Goal: Browse casually: Explore the website without a specific task or goal

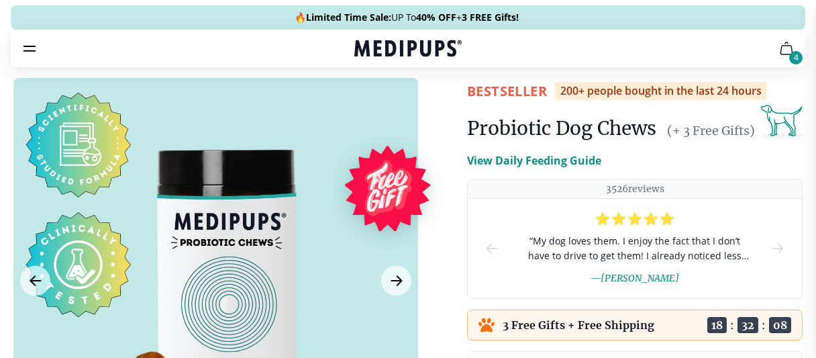
scroll to position [214, 0]
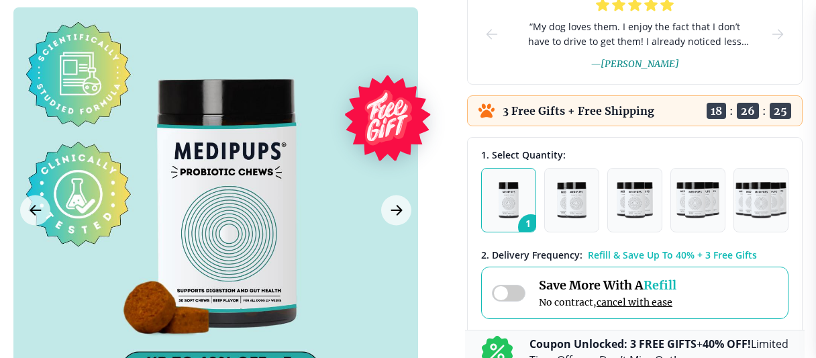
click at [40, 130] on div at bounding box center [215, 209] width 405 height 405
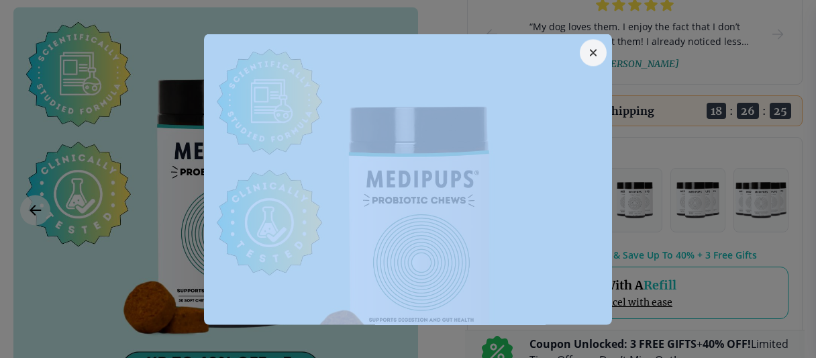
click at [40, 130] on div at bounding box center [408, 179] width 816 height 358
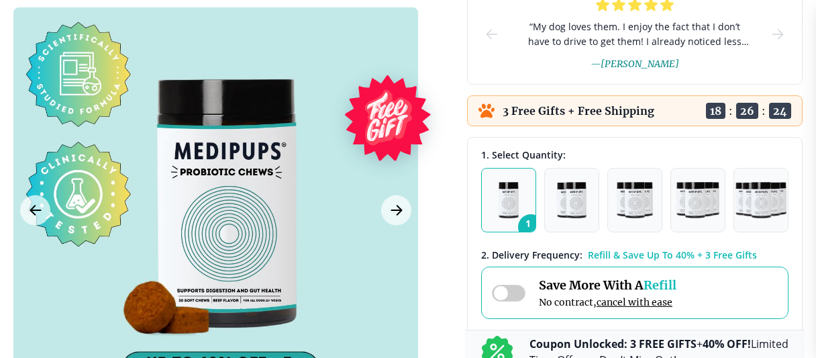
click at [40, 130] on div at bounding box center [215, 209] width 405 height 405
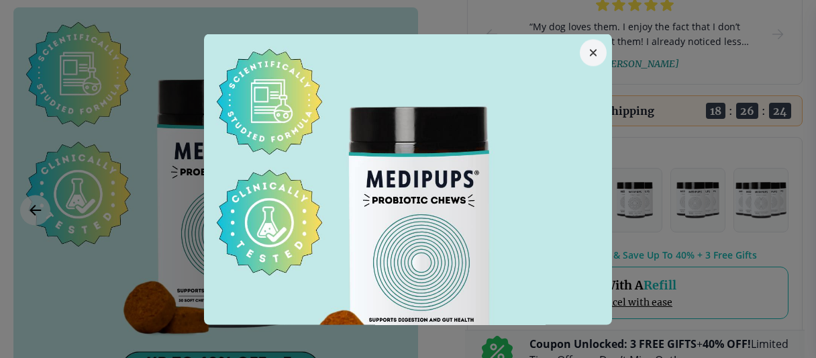
click at [40, 130] on div at bounding box center [408, 179] width 816 height 358
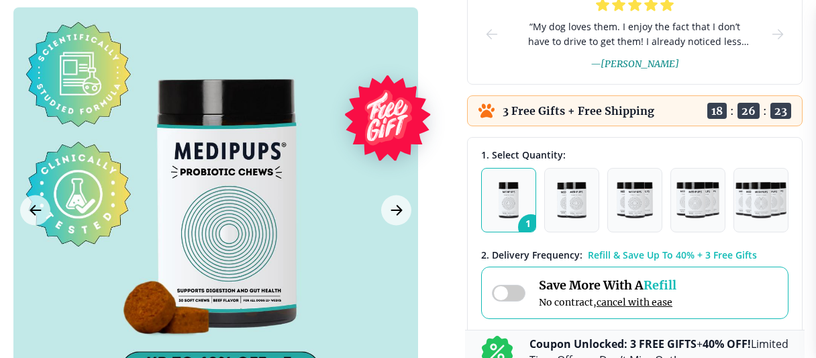
click at [40, 130] on div at bounding box center [215, 209] width 405 height 405
click at [40, 130] on div at bounding box center [408, 179] width 816 height 358
click at [40, 130] on div at bounding box center [215, 209] width 405 height 405
click at [40, 130] on div at bounding box center [408, 179] width 816 height 358
click at [40, 130] on div at bounding box center [215, 209] width 405 height 405
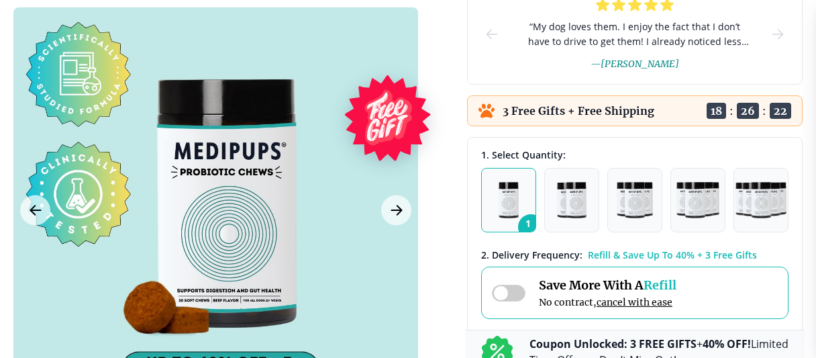
click at [40, 130] on div at bounding box center [408, 179] width 816 height 358
click at [40, 130] on div at bounding box center [215, 209] width 405 height 405
click at [40, 130] on div at bounding box center [408, 179] width 816 height 358
click at [40, 130] on div at bounding box center [215, 209] width 405 height 405
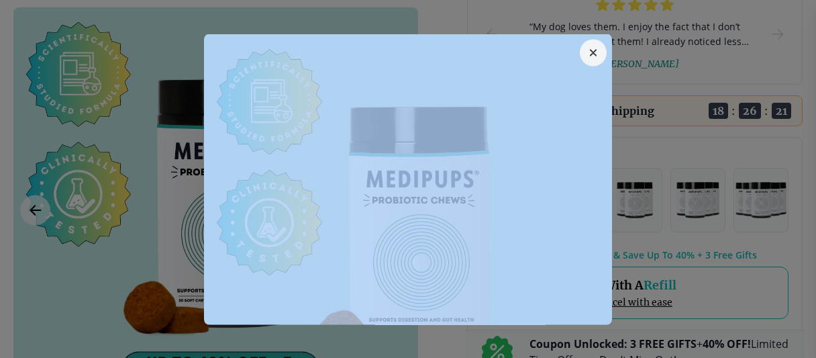
click at [40, 130] on div at bounding box center [408, 179] width 816 height 358
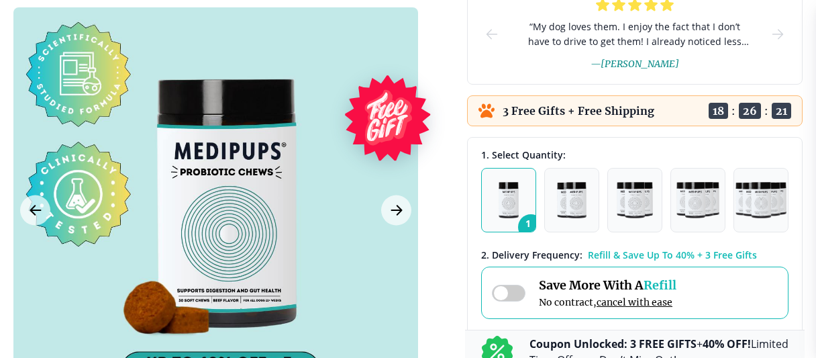
click at [40, 130] on div at bounding box center [215, 209] width 405 height 405
click at [40, 130] on div at bounding box center [408, 179] width 816 height 358
click at [40, 130] on div at bounding box center [215, 209] width 405 height 405
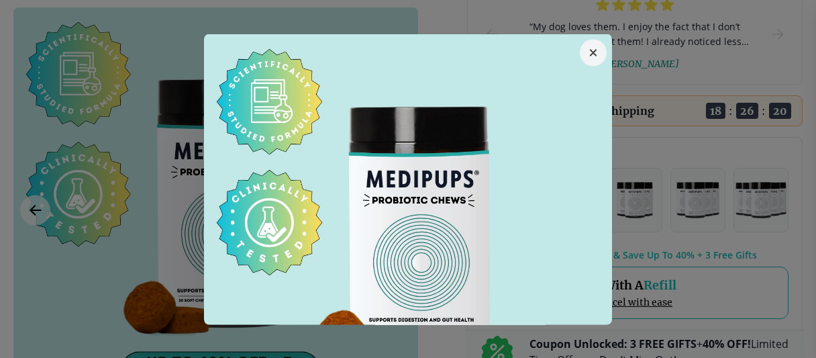
click at [40, 130] on div at bounding box center [408, 179] width 816 height 358
click at [40, 130] on div at bounding box center [215, 209] width 405 height 405
click at [40, 130] on div at bounding box center [408, 179] width 816 height 358
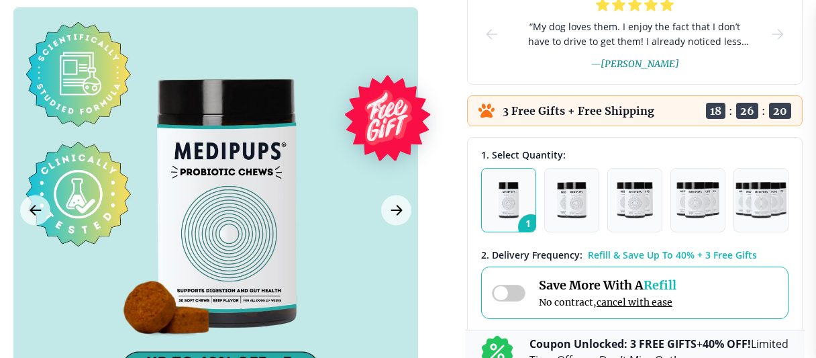
click at [40, 130] on div at bounding box center [215, 209] width 405 height 405
click at [40, 130] on div at bounding box center [408, 179] width 816 height 358
click at [40, 130] on div at bounding box center [215, 209] width 405 height 405
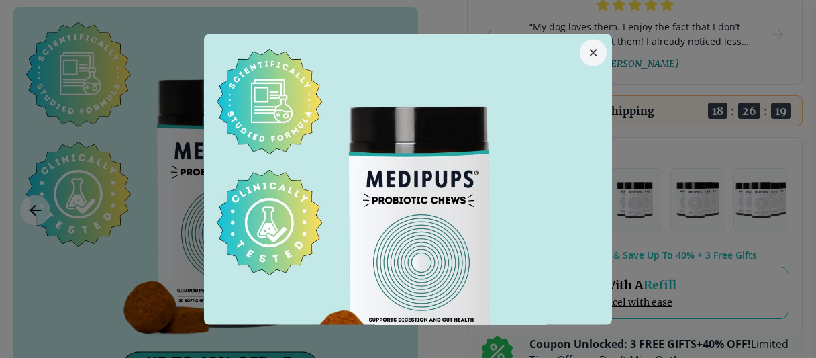
click at [40, 130] on div at bounding box center [408, 179] width 816 height 358
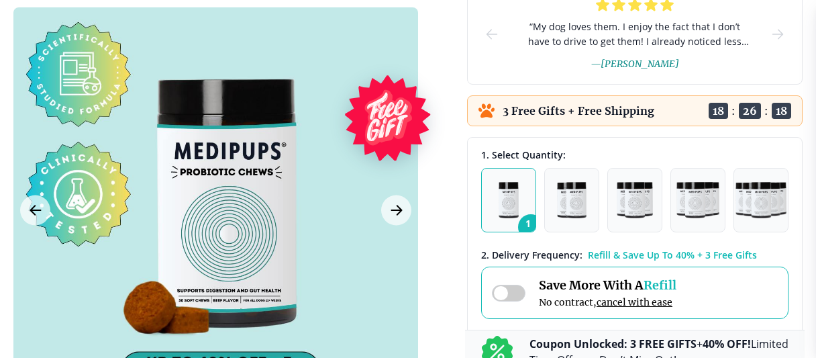
click at [40, 130] on div at bounding box center [215, 209] width 405 height 405
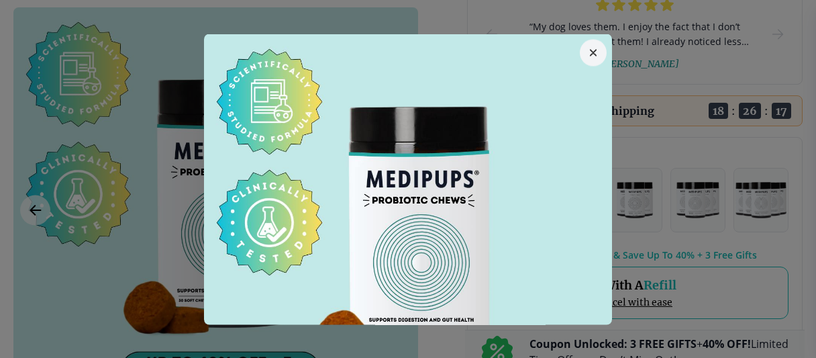
click at [40, 125] on div at bounding box center [408, 179] width 816 height 358
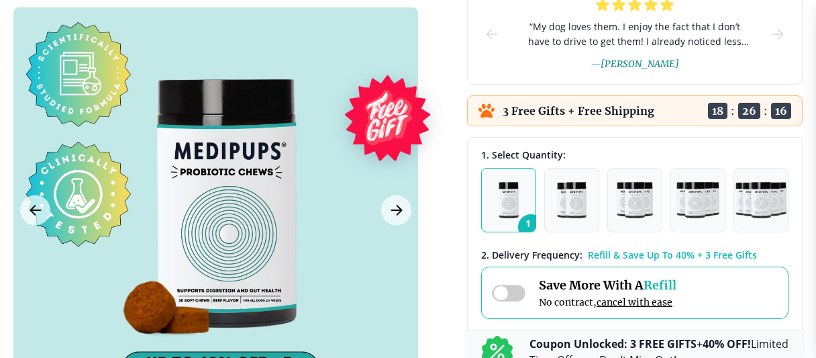
click at [40, 125] on div at bounding box center [215, 209] width 405 height 405
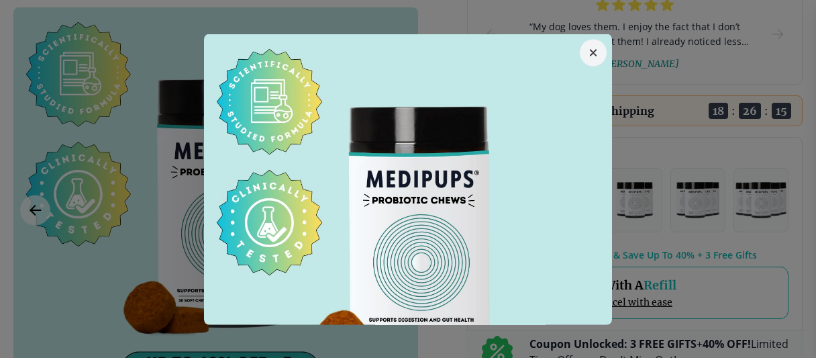
drag, startPoint x: 68, startPoint y: 130, endPoint x: 71, endPoint y: 123, distance: 6.9
click at [71, 123] on div at bounding box center [408, 179] width 816 height 358
click at [71, 123] on div at bounding box center [215, 209] width 405 height 405
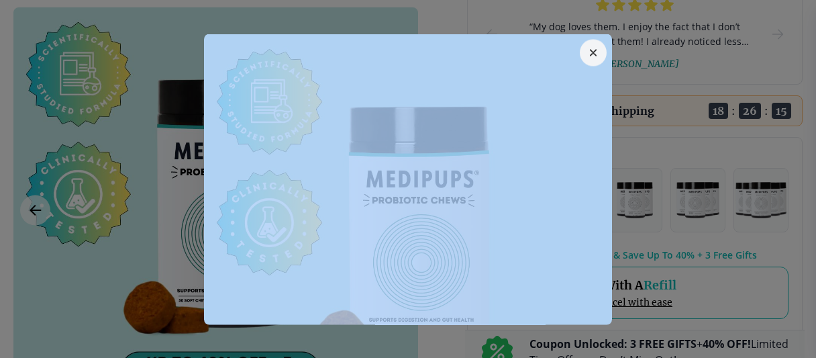
click at [71, 123] on div at bounding box center [408, 179] width 816 height 358
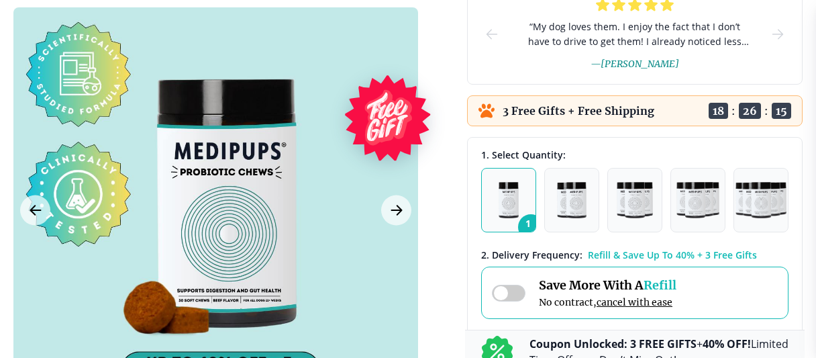
click at [71, 123] on div at bounding box center [215, 209] width 405 height 405
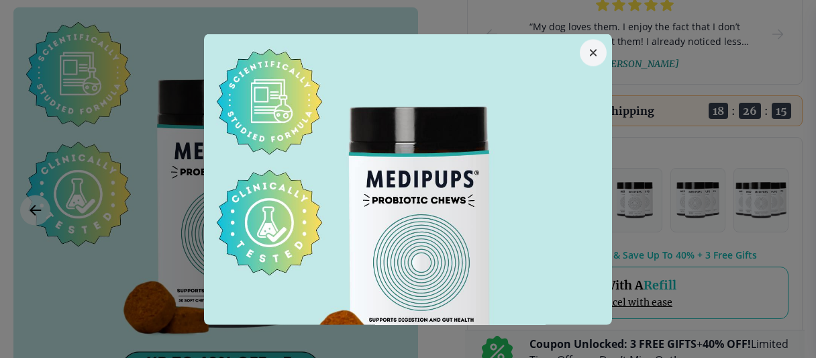
click at [71, 123] on div at bounding box center [408, 179] width 816 height 358
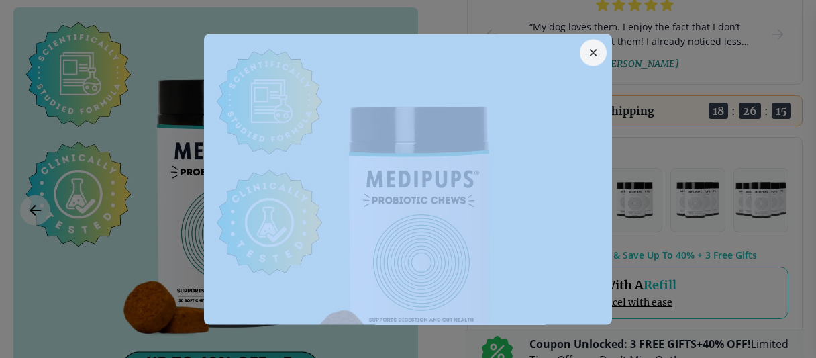
click at [71, 123] on div at bounding box center [215, 209] width 405 height 405
click at [71, 123] on div at bounding box center [408, 179] width 816 height 358
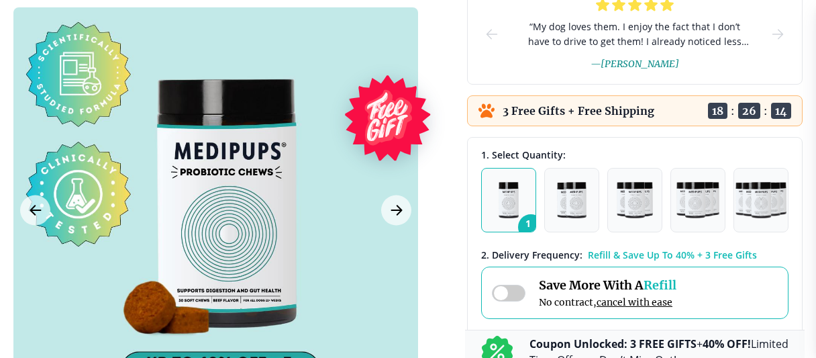
click at [71, 123] on div at bounding box center [215, 209] width 405 height 405
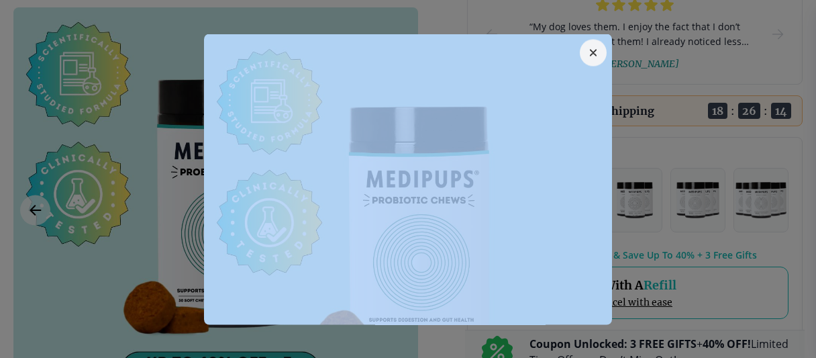
click at [71, 123] on div at bounding box center [408, 179] width 816 height 358
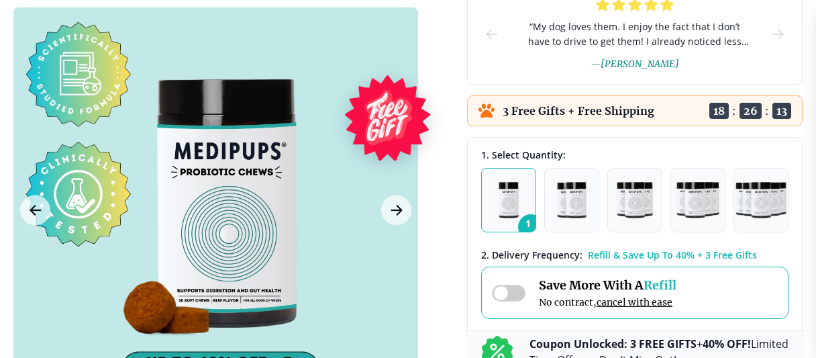
click at [71, 123] on div at bounding box center [215, 209] width 405 height 405
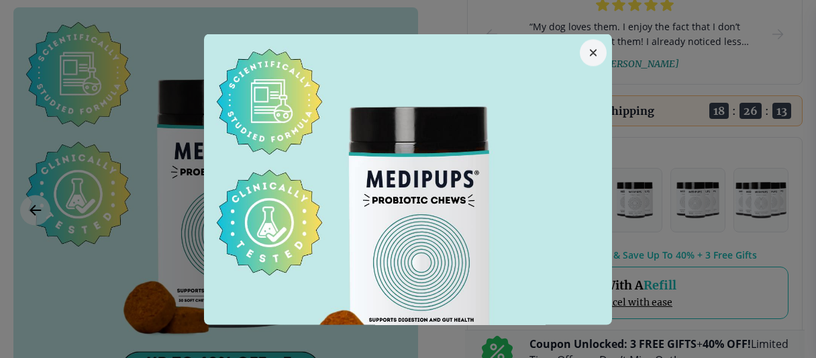
click at [71, 123] on div at bounding box center [408, 179] width 816 height 358
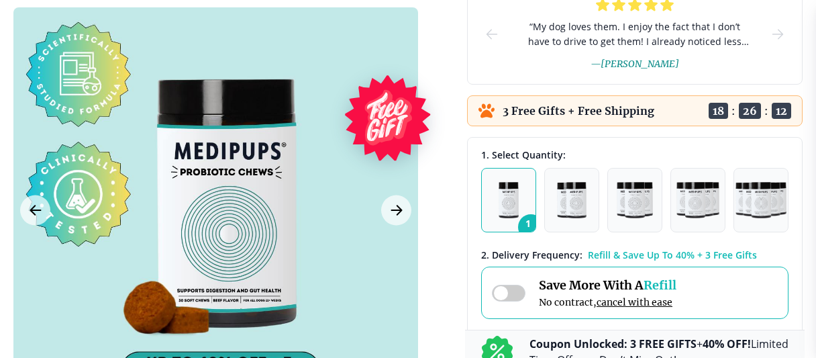
click at [71, 123] on div at bounding box center [215, 209] width 405 height 405
click at [71, 123] on div at bounding box center [408, 179] width 816 height 358
click at [71, 123] on div at bounding box center [215, 209] width 405 height 405
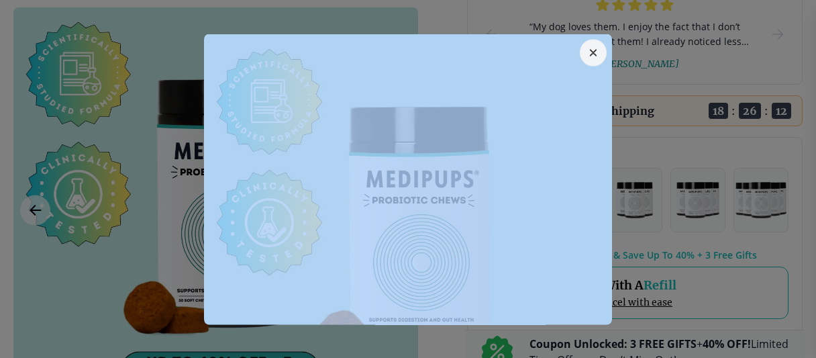
click at [71, 123] on div at bounding box center [408, 179] width 816 height 358
click at [71, 123] on div at bounding box center [215, 209] width 405 height 405
click at [71, 123] on div at bounding box center [408, 179] width 816 height 358
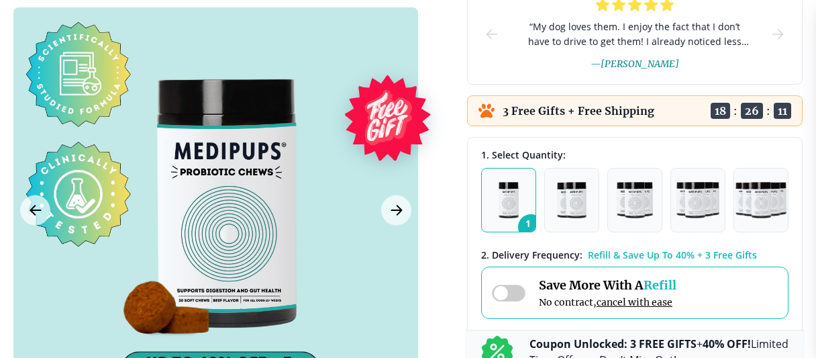
click at [71, 123] on div at bounding box center [215, 209] width 405 height 405
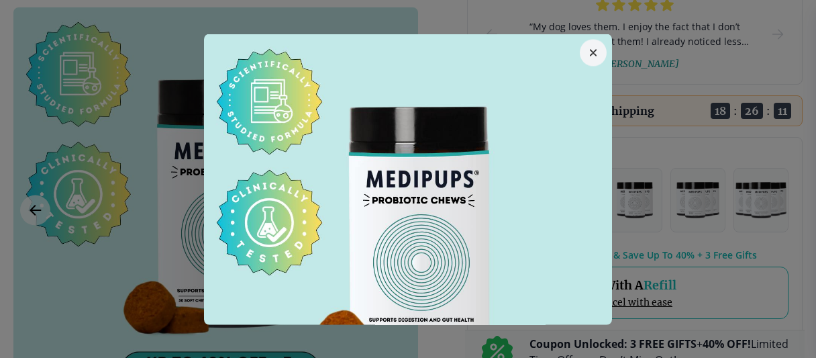
click at [71, 123] on div at bounding box center [408, 179] width 816 height 358
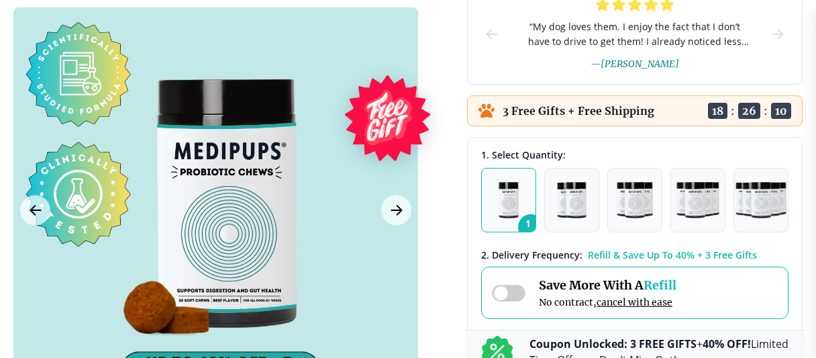
click at [71, 123] on div at bounding box center [215, 209] width 405 height 405
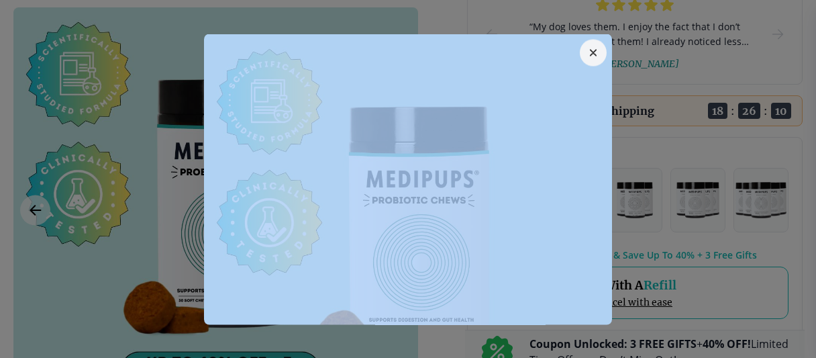
click at [71, 123] on div at bounding box center [408, 179] width 816 height 358
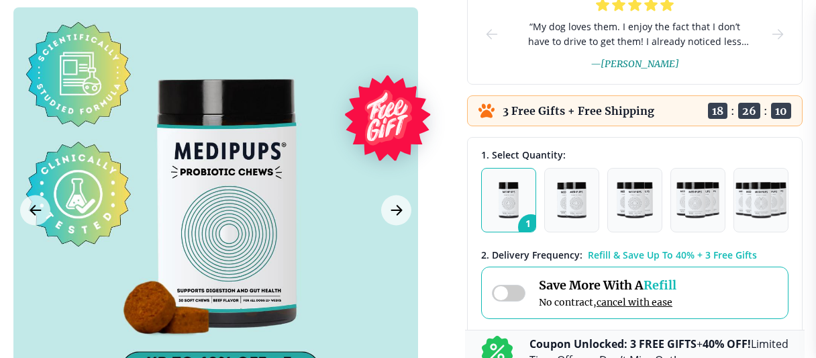
click at [71, 123] on div at bounding box center [215, 209] width 405 height 405
click at [71, 123] on div at bounding box center [408, 179] width 816 height 358
click at [71, 123] on div at bounding box center [215, 209] width 405 height 405
click at [71, 123] on div at bounding box center [408, 179] width 816 height 358
click at [71, 123] on div at bounding box center [215, 209] width 405 height 405
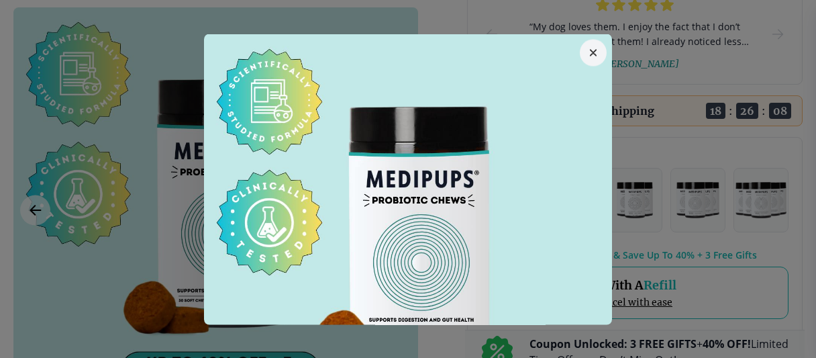
click at [71, 123] on div at bounding box center [408, 179] width 816 height 358
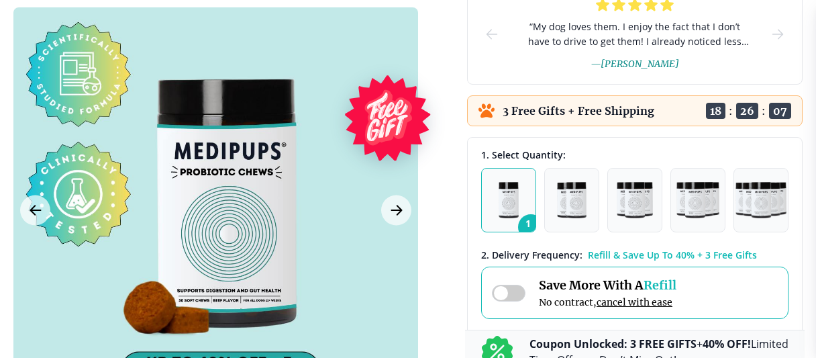
click at [71, 123] on div at bounding box center [215, 209] width 405 height 405
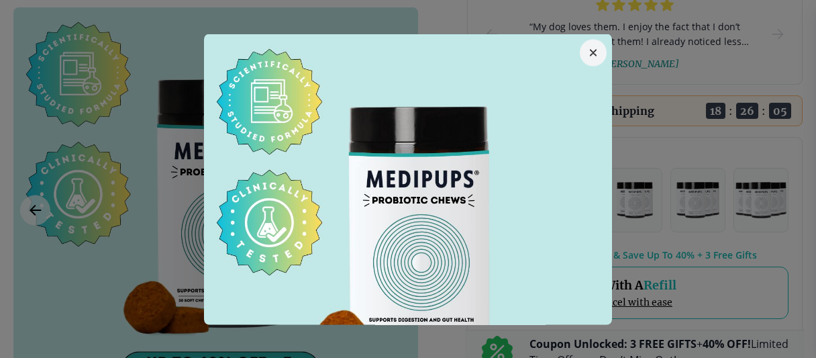
click at [71, 123] on div at bounding box center [408, 179] width 816 height 358
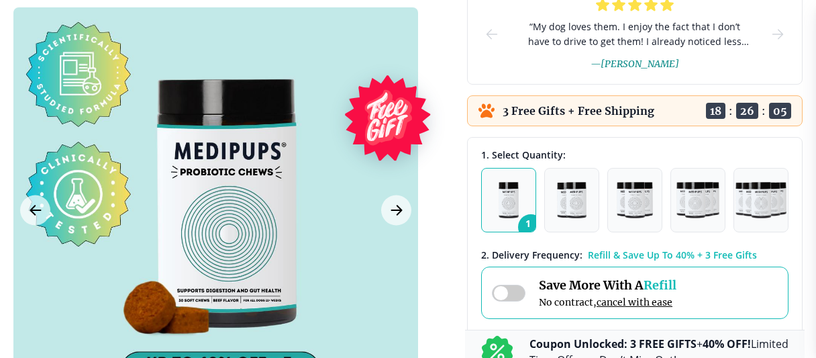
click at [71, 123] on div at bounding box center [215, 209] width 405 height 405
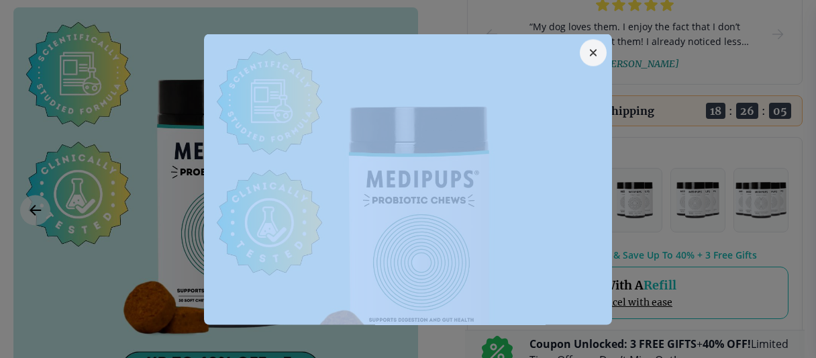
click at [71, 123] on div at bounding box center [408, 179] width 816 height 358
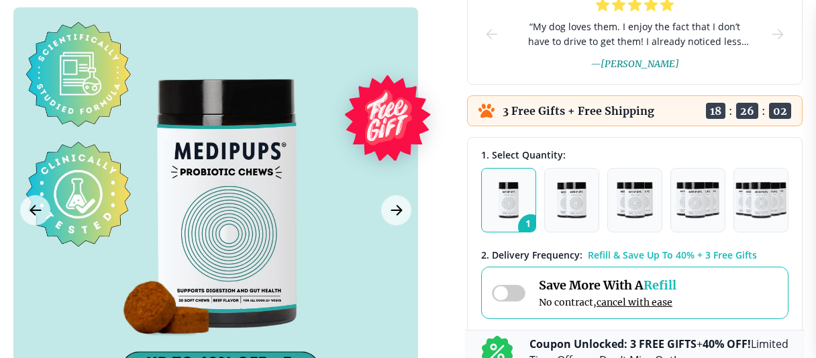
click at [71, 123] on div at bounding box center [215, 209] width 405 height 405
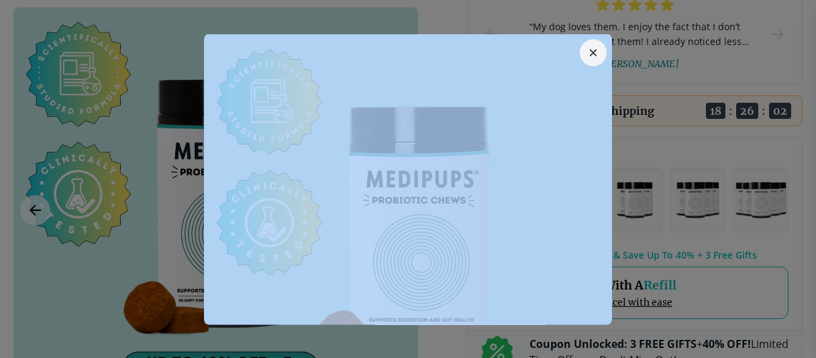
click at [71, 123] on div at bounding box center [408, 179] width 816 height 358
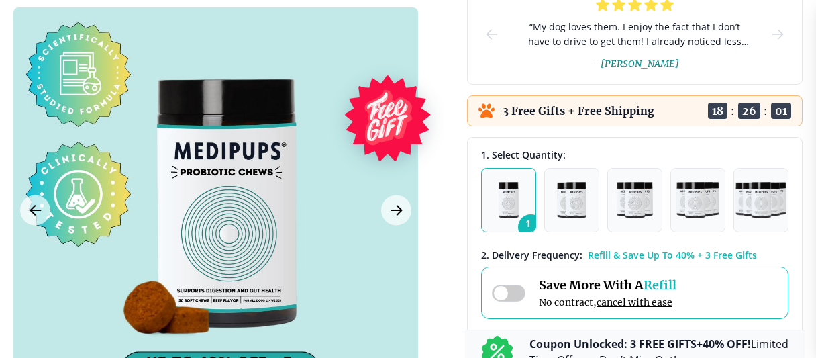
click at [71, 123] on div at bounding box center [215, 209] width 405 height 405
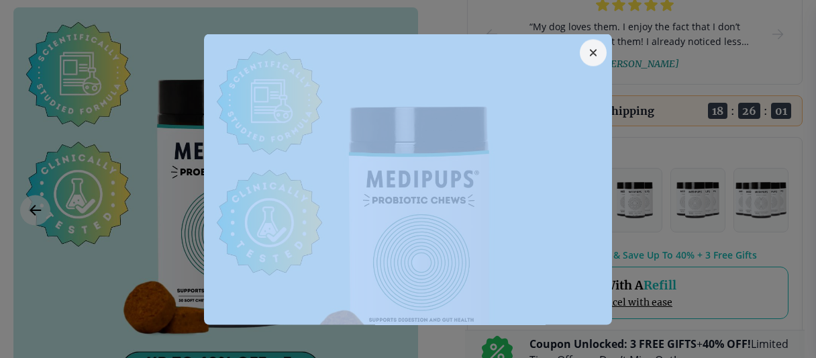
click at [71, 123] on div at bounding box center [408, 179] width 816 height 358
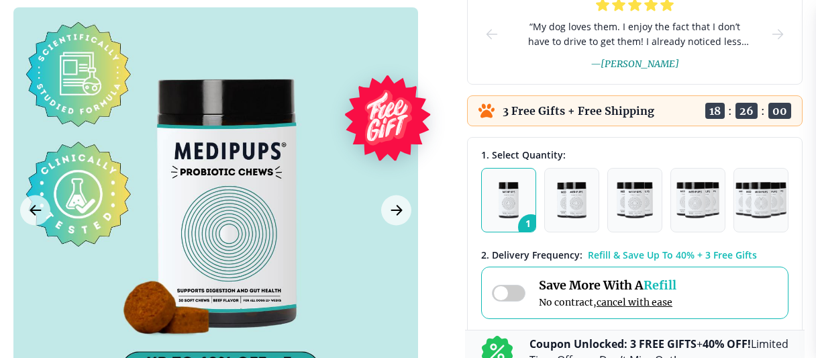
click at [71, 123] on div at bounding box center [215, 209] width 405 height 405
click at [71, 123] on div at bounding box center [408, 179] width 816 height 358
click at [71, 123] on div at bounding box center [215, 209] width 405 height 405
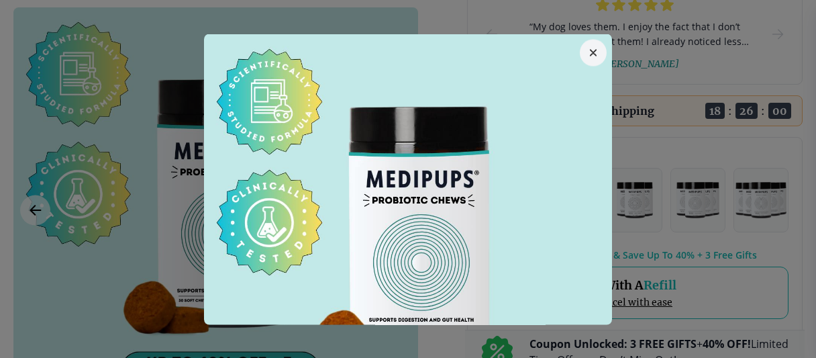
click at [71, 123] on div at bounding box center [408, 179] width 816 height 358
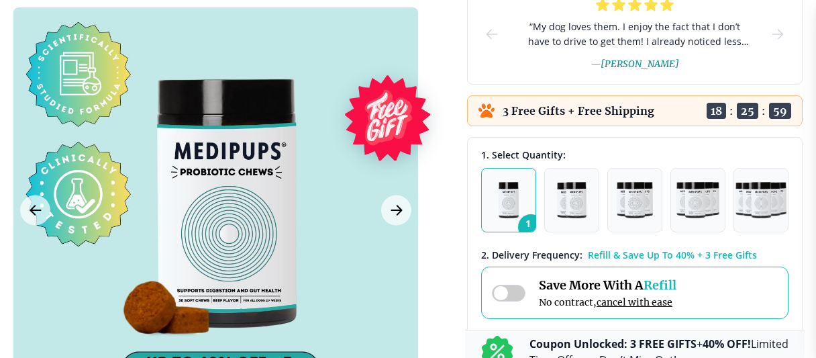
click at [71, 123] on div at bounding box center [215, 209] width 405 height 405
click at [71, 123] on div at bounding box center [408, 179] width 816 height 358
click at [71, 123] on div at bounding box center [215, 209] width 405 height 405
click at [71, 123] on div at bounding box center [408, 179] width 816 height 358
click at [71, 123] on div at bounding box center [215, 209] width 405 height 405
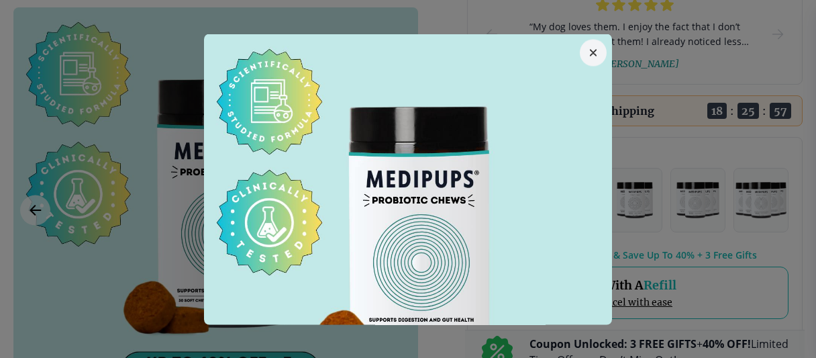
click at [71, 123] on div at bounding box center [408, 179] width 816 height 358
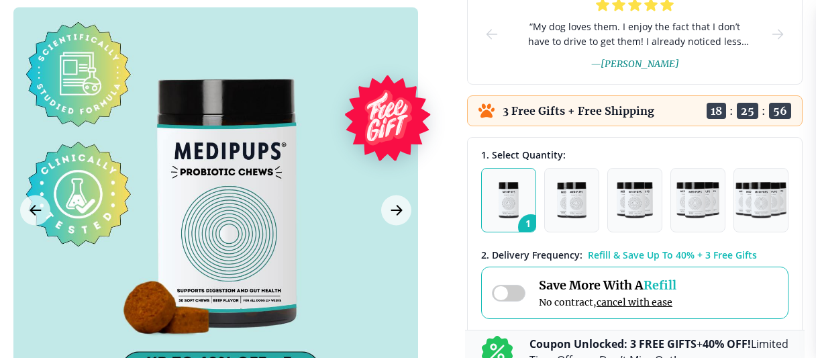
click at [71, 123] on div at bounding box center [215, 209] width 405 height 405
click at [71, 123] on div at bounding box center [408, 179] width 816 height 358
click at [71, 123] on div at bounding box center [215, 209] width 405 height 405
click at [71, 123] on div at bounding box center [408, 179] width 816 height 358
click at [71, 123] on div at bounding box center [215, 209] width 405 height 405
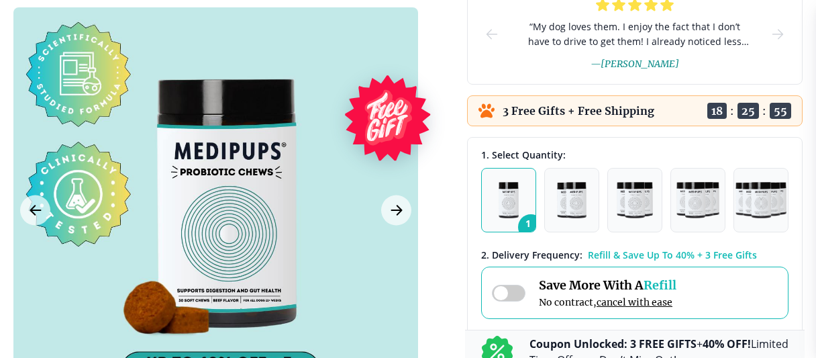
click at [71, 123] on div at bounding box center [408, 179] width 816 height 358
drag, startPoint x: 71, startPoint y: 123, endPoint x: 71, endPoint y: 332, distance: 208.0
click at [74, 113] on div at bounding box center [215, 209] width 405 height 405
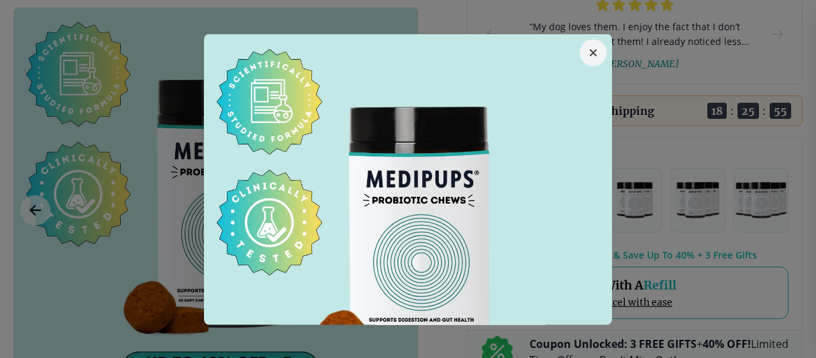
drag, startPoint x: 71, startPoint y: 332, endPoint x: 34, endPoint y: 373, distance: 56.1
